Goal: Find specific page/section: Find specific page/section

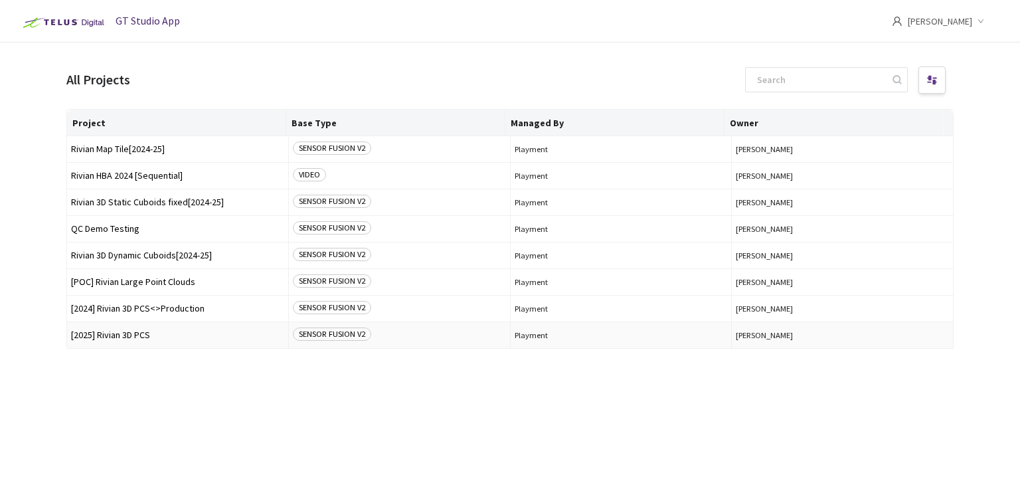
click at [113, 335] on span "[2025] Rivian 3D PCS" at bounding box center [177, 335] width 213 height 10
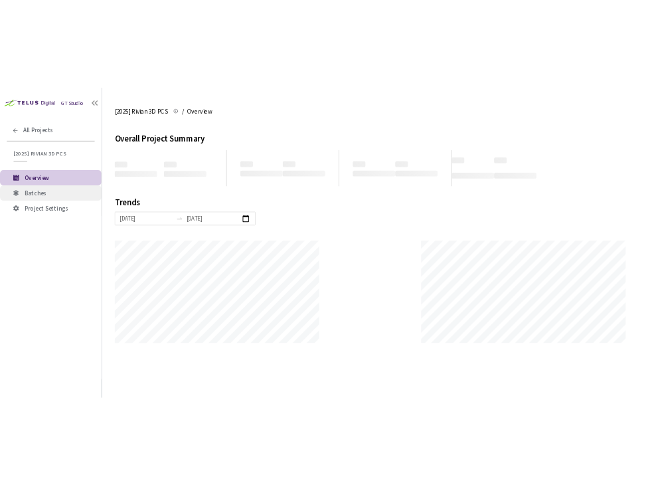
scroll to position [484, 1020]
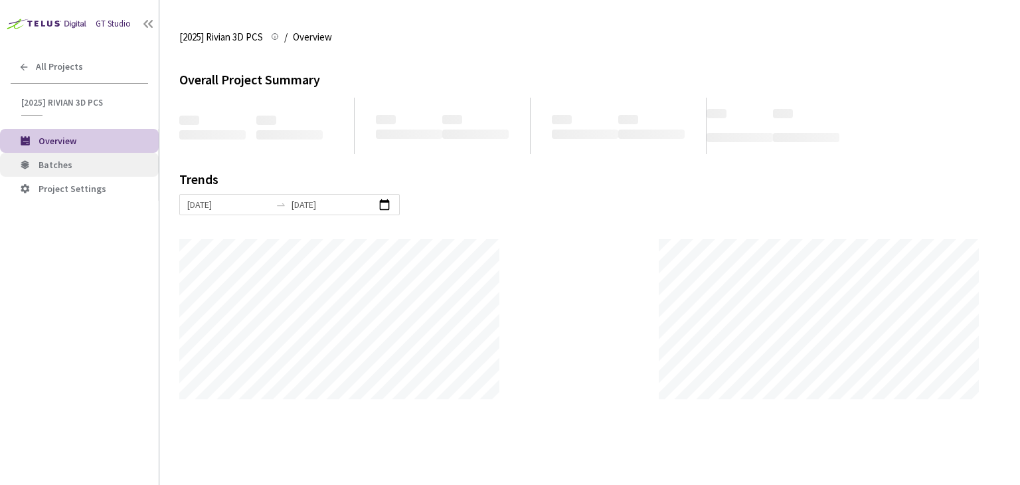
click at [65, 163] on span "Batches" at bounding box center [56, 165] width 34 height 12
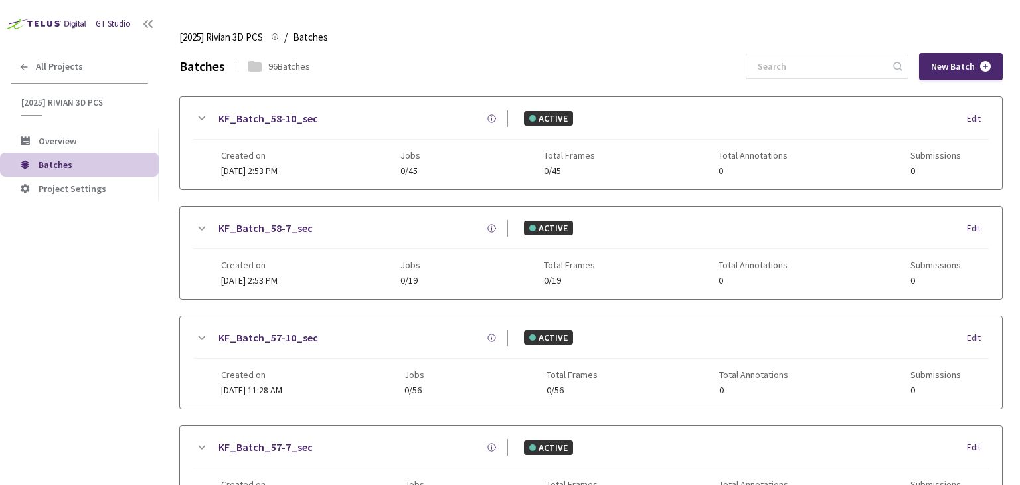
click at [529, 50] on div "[2025] Rivian 3D PCS [2025] Rivian 3D PCS / Batches Batches" at bounding box center [591, 37] width 824 height 32
click at [737, 58] on div "Batches 96 Batches New Batch" at bounding box center [591, 66] width 824 height 27
